Goal: Task Accomplishment & Management: Manage account settings

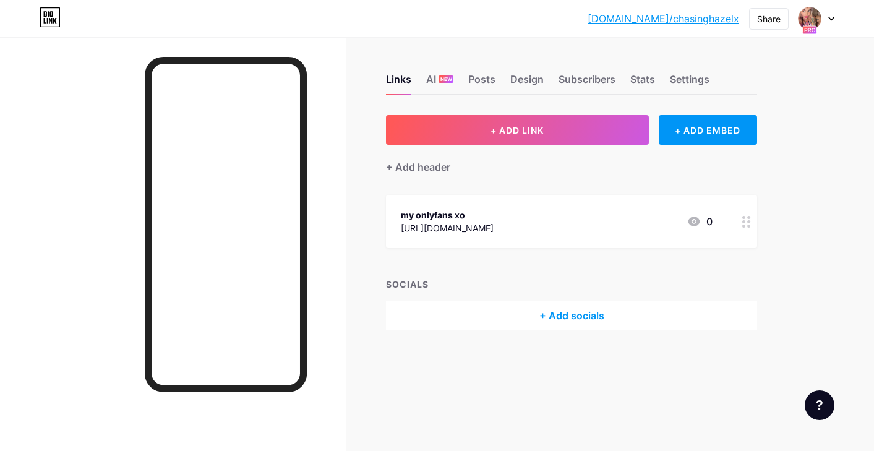
click at [832, 20] on icon at bounding box center [831, 18] width 5 height 3
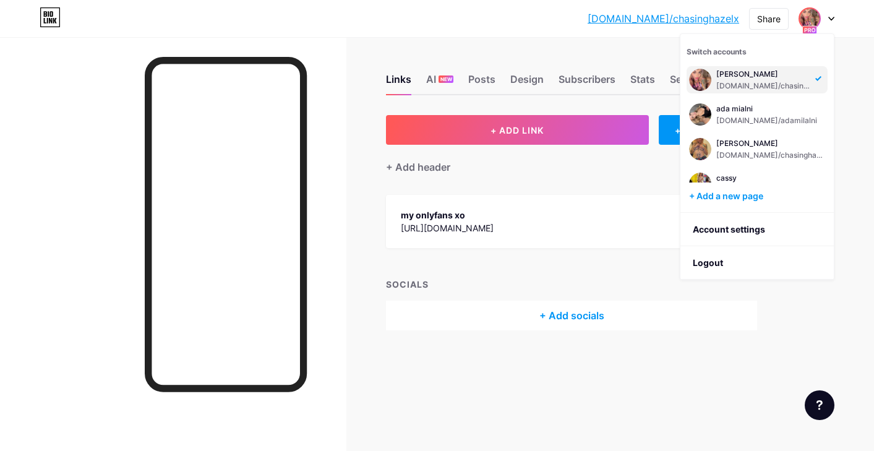
scroll to position [50, 0]
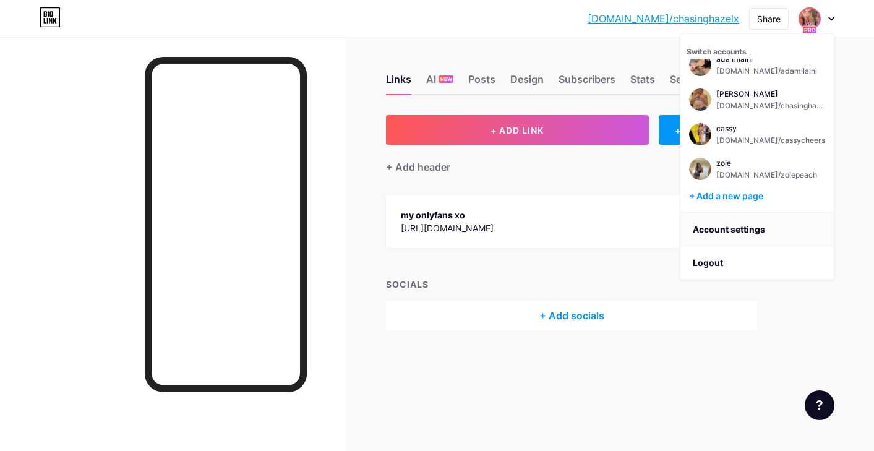
click at [725, 231] on link "Account settings" at bounding box center [757, 229] width 153 height 33
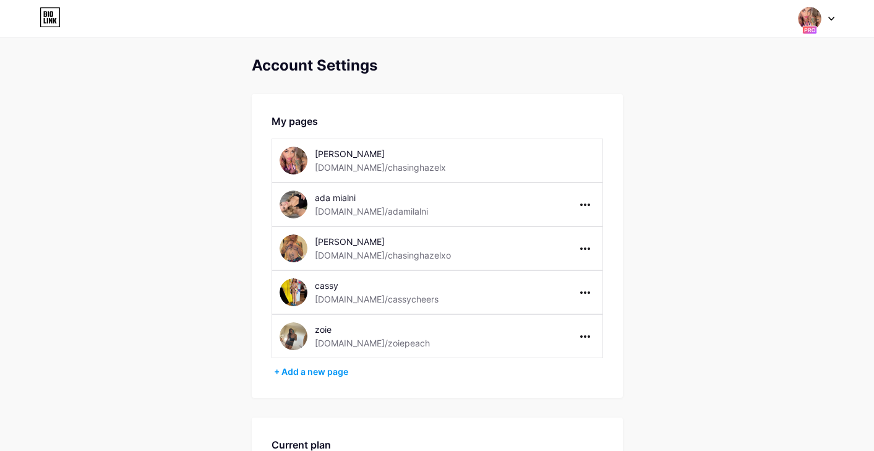
click at [295, 209] on img at bounding box center [294, 205] width 28 height 28
click at [583, 249] on icon at bounding box center [585, 249] width 10 height 2
click at [597, 300] on li "Delete page" at bounding box center [623, 297] width 95 height 23
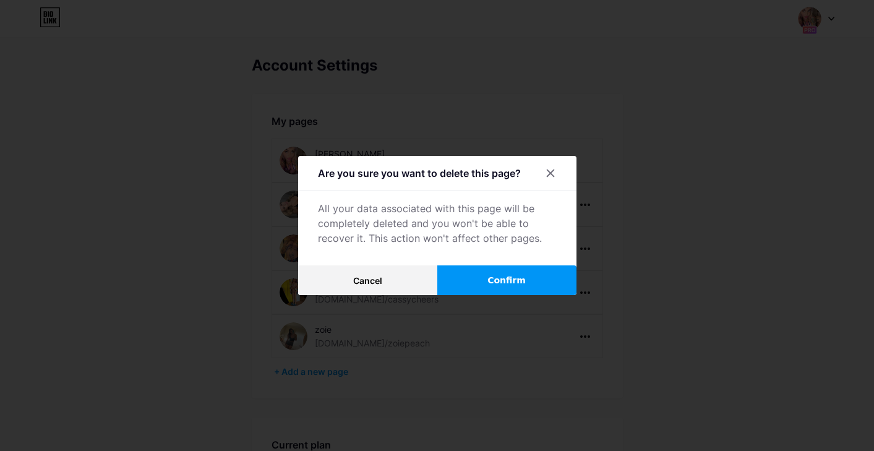
click at [524, 275] on span "Confirm" at bounding box center [507, 280] width 38 height 13
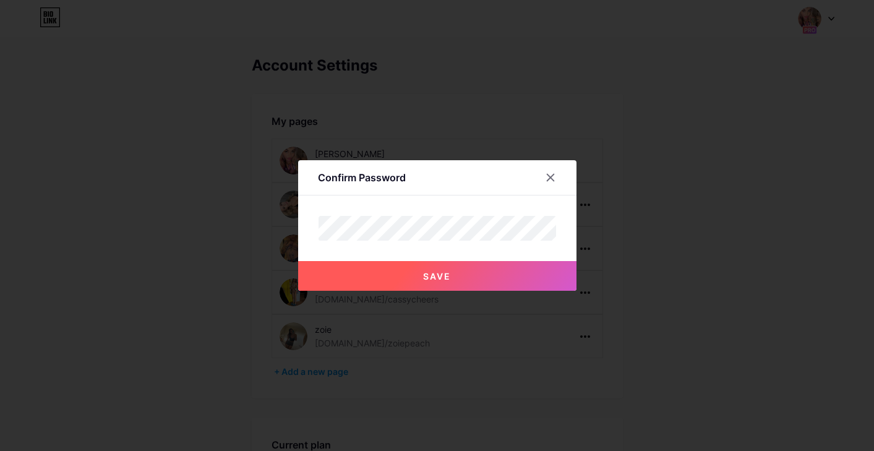
click at [471, 270] on button "Save" at bounding box center [437, 276] width 278 height 30
click at [411, 271] on button "Save" at bounding box center [437, 276] width 278 height 30
click at [413, 271] on button "Save" at bounding box center [437, 276] width 278 height 30
click at [388, 278] on button "Save" at bounding box center [437, 276] width 278 height 30
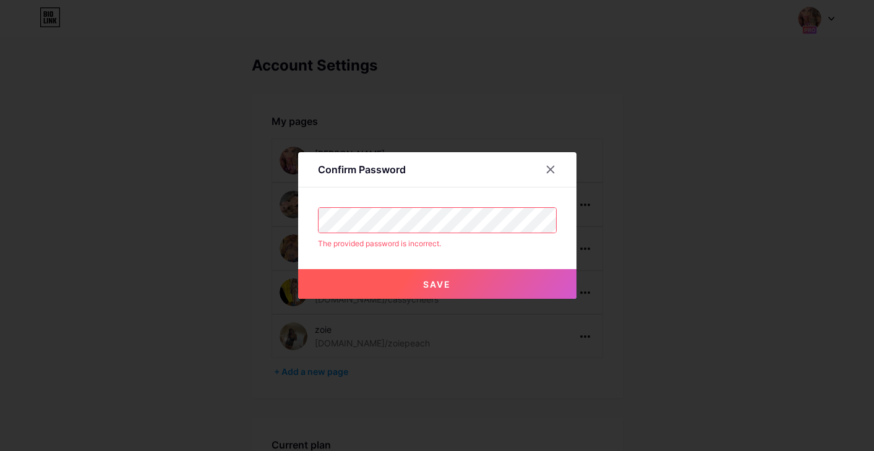
click at [274, 215] on div "Confirm Password The provided password is incorrect. Save" at bounding box center [437, 225] width 874 height 451
click at [390, 285] on button "Save" at bounding box center [437, 284] width 278 height 30
click at [393, 286] on button "Save" at bounding box center [437, 284] width 278 height 30
click at [550, 168] on icon at bounding box center [551, 170] width 10 height 10
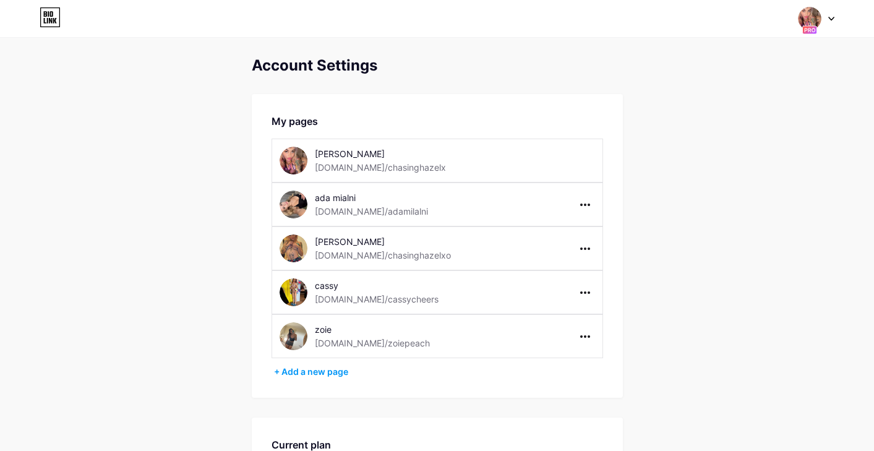
click at [709, 157] on div "Account Settings My pages [PERSON_NAME] [DOMAIN_NAME]/chasinghazelx ada mialni …" at bounding box center [437, 437] width 874 height 761
